Goal: Navigation & Orientation: Find specific page/section

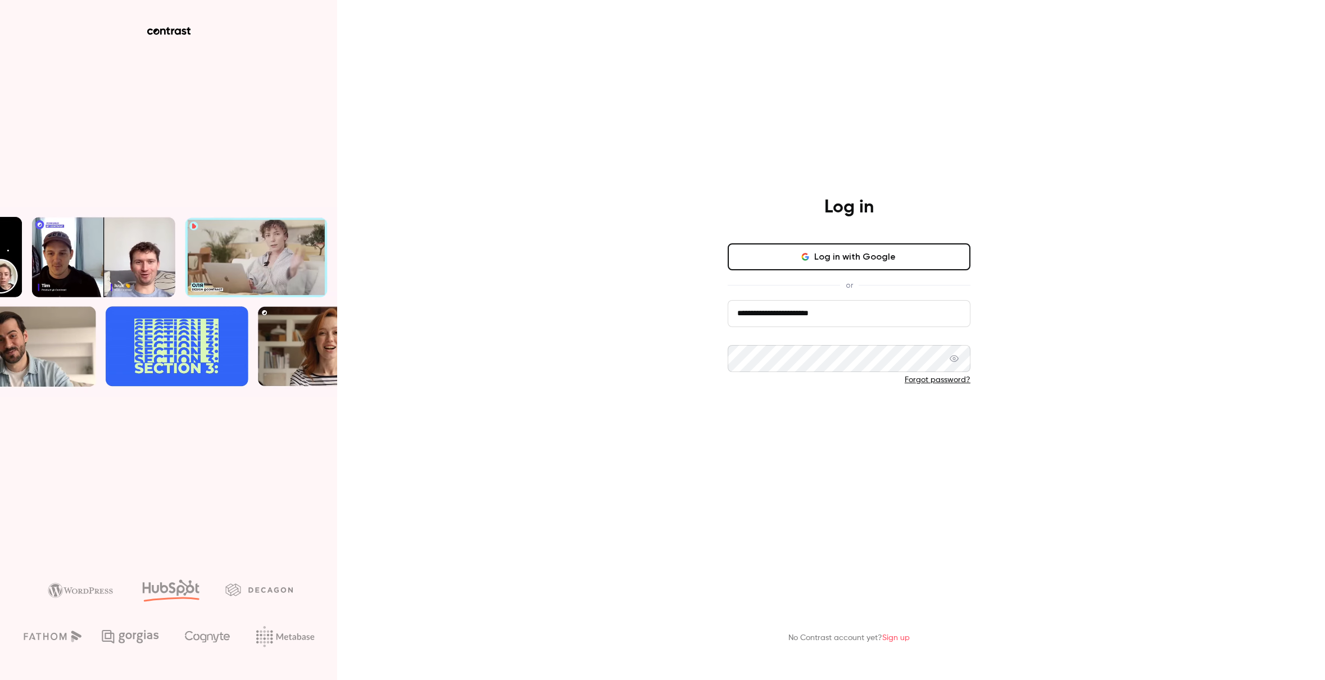
click at [847, 422] on button "Log in" at bounding box center [849, 417] width 243 height 27
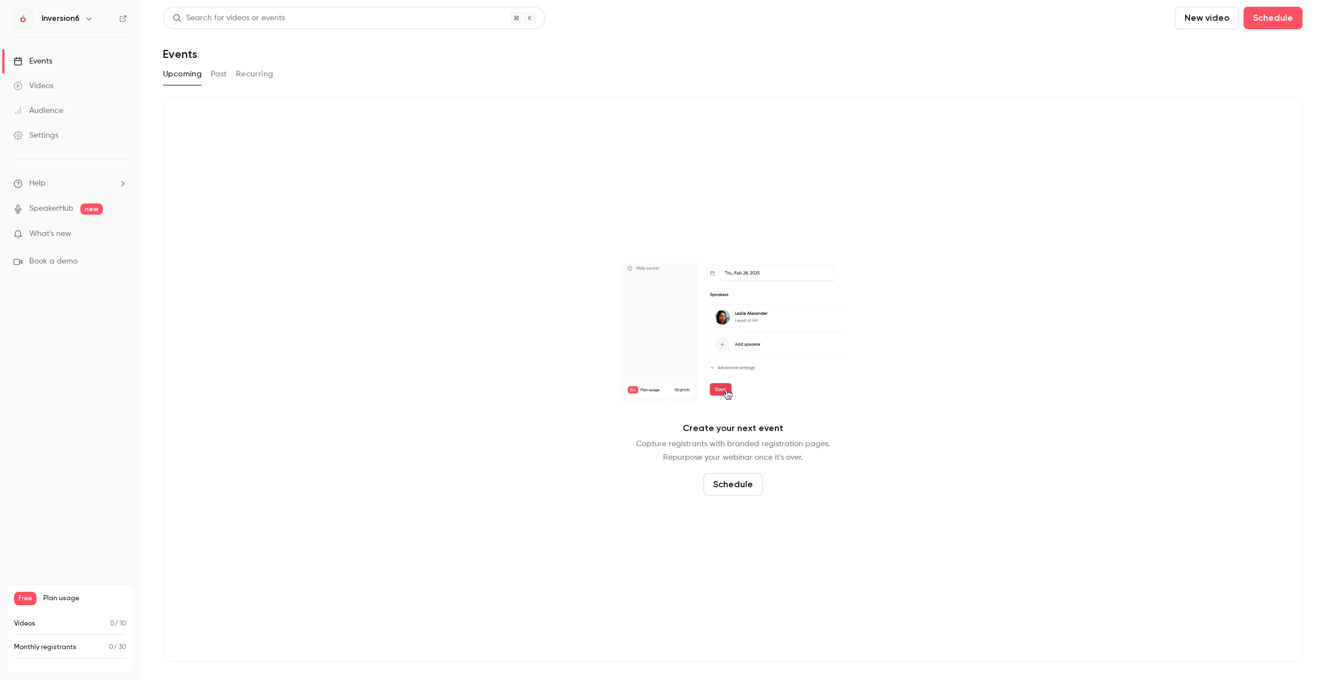
click at [37, 85] on div "Videos" at bounding box center [33, 85] width 40 height 11
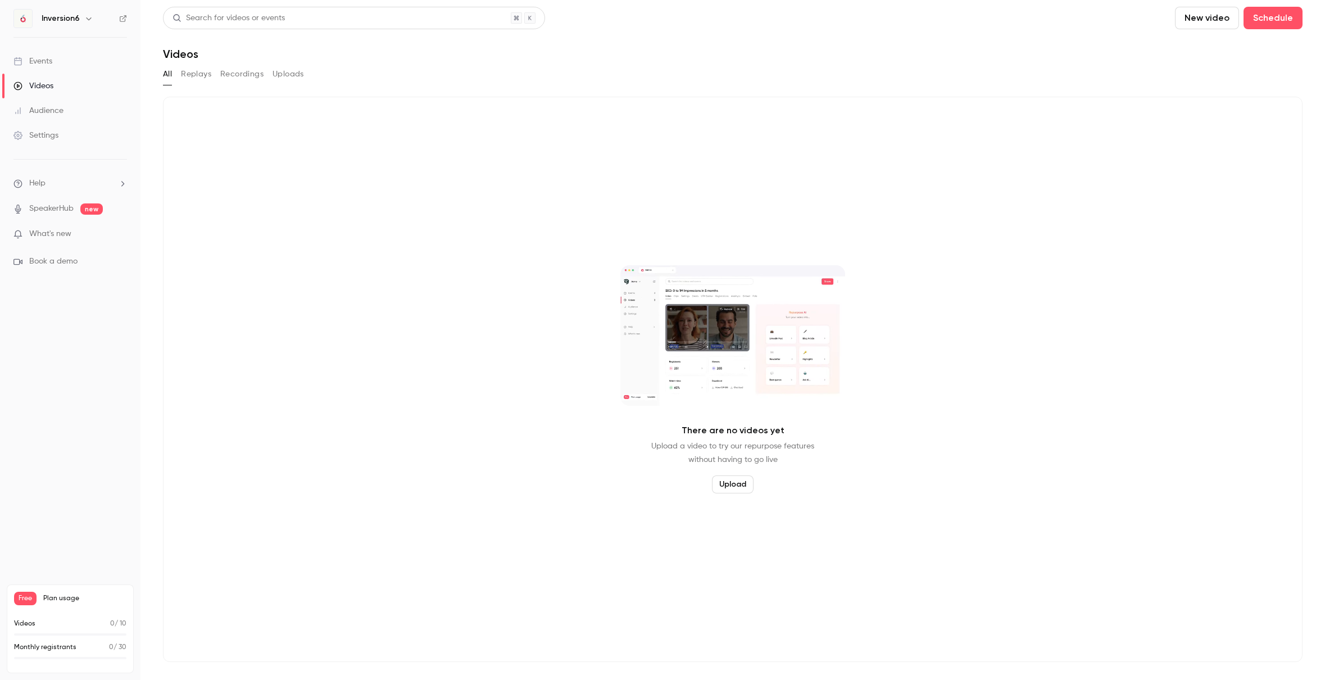
click at [48, 112] on div "Audience" at bounding box center [38, 110] width 50 height 11
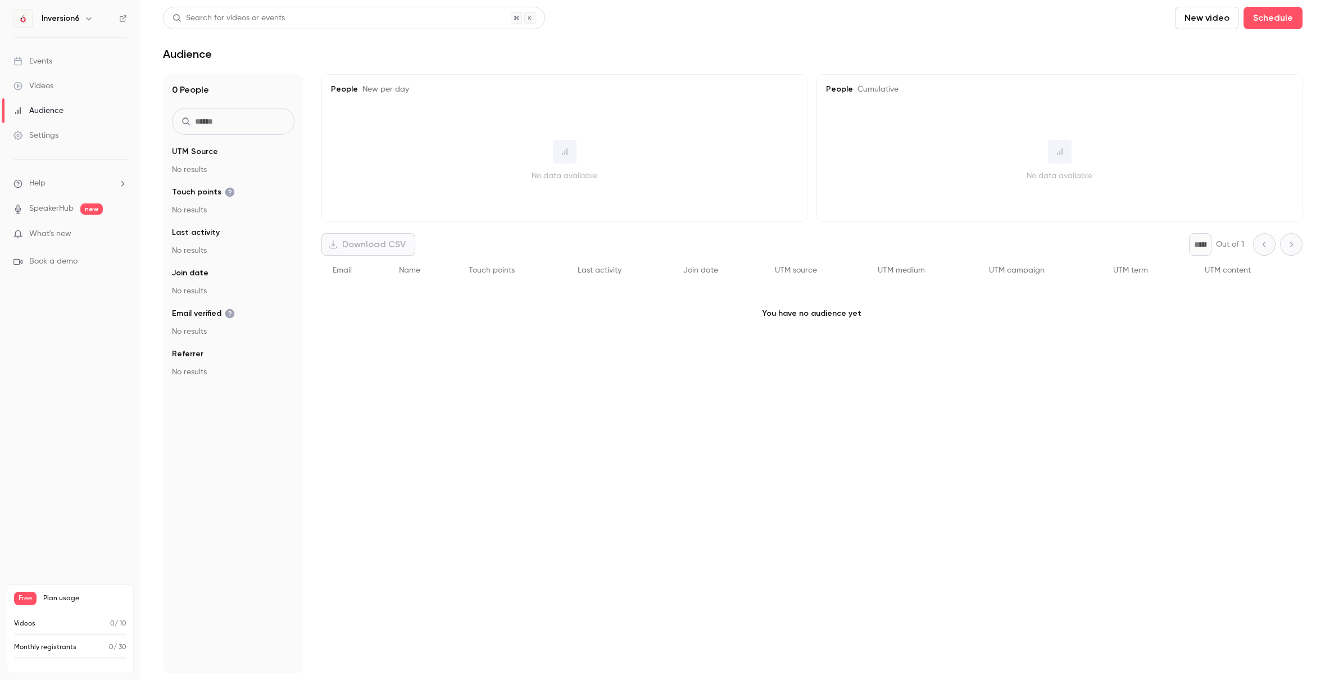
click at [44, 133] on div "Settings" at bounding box center [35, 135] width 45 height 11
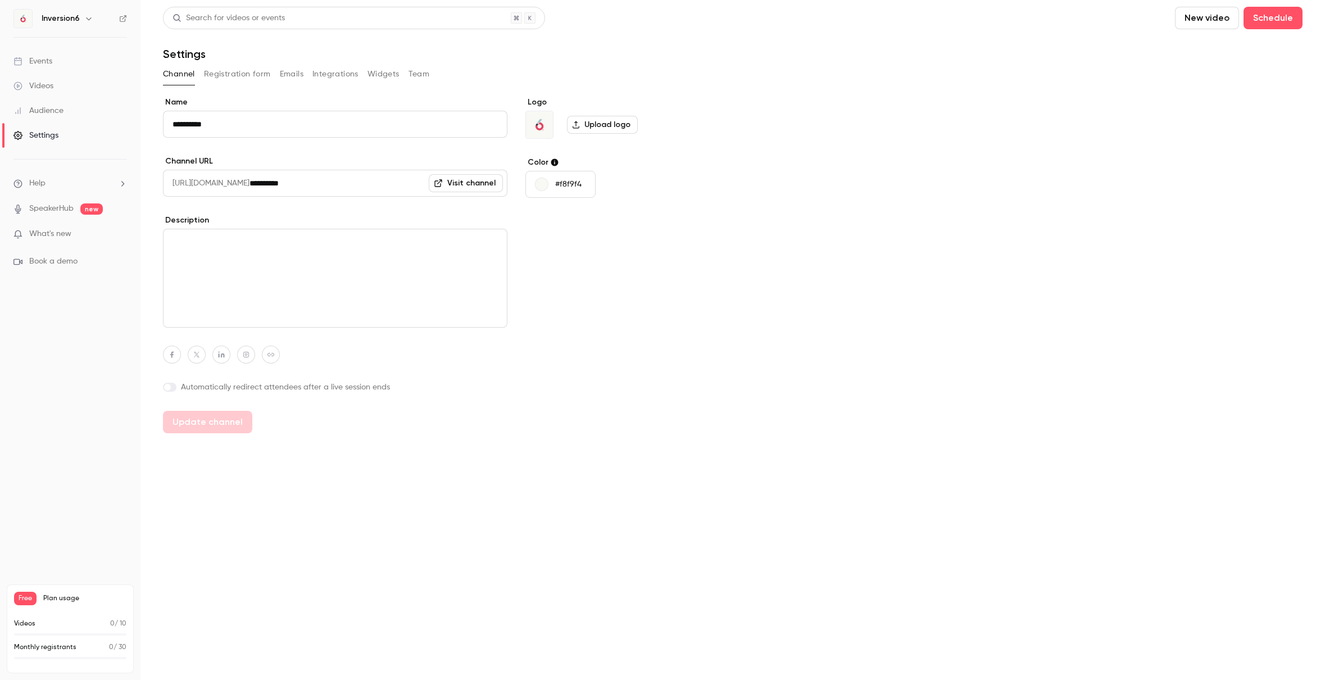
click at [25, 20] on img at bounding box center [23, 19] width 18 height 18
click at [89, 18] on icon "button" at bounding box center [88, 18] width 9 height 9
click at [89, 18] on div at bounding box center [662, 340] width 1325 height 680
click at [38, 179] on span "Help" at bounding box center [37, 184] width 16 height 12
click at [166, 206] on span "Help center" at bounding box center [176, 206] width 43 height 12
